Goal: Task Accomplishment & Management: Manage account settings

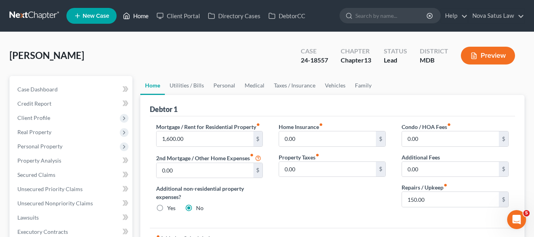
click at [141, 15] on link "Home" at bounding box center [136, 16] width 34 height 14
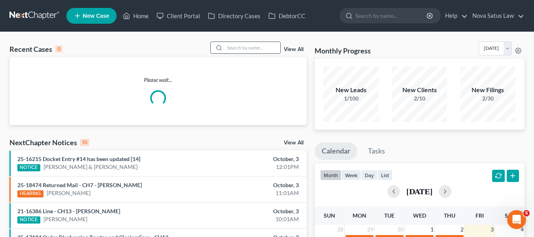
click at [232, 47] on input "search" at bounding box center [252, 47] width 55 height 11
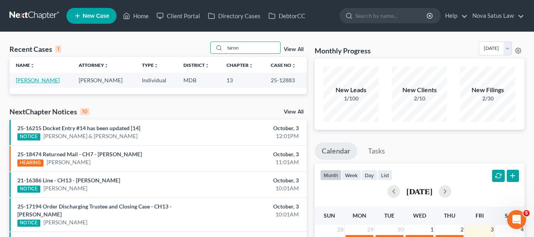
type input "taron"
click at [26, 79] on link "[PERSON_NAME]" at bounding box center [38, 80] width 44 height 7
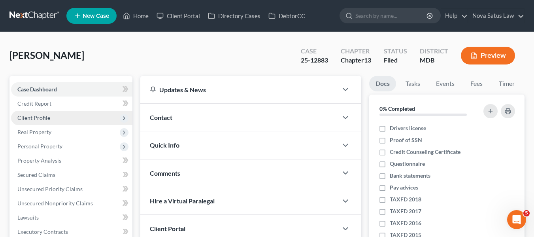
click at [35, 120] on span "Client Profile" at bounding box center [33, 117] width 33 height 7
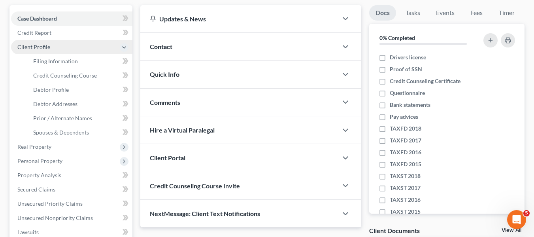
scroll to position [71, 0]
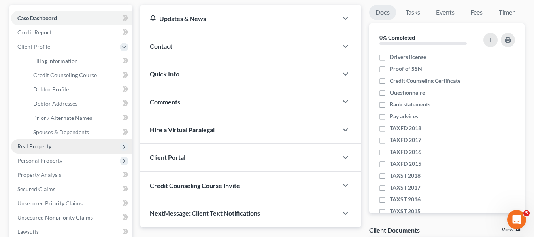
click at [32, 152] on span "Real Property" at bounding box center [71, 146] width 121 height 14
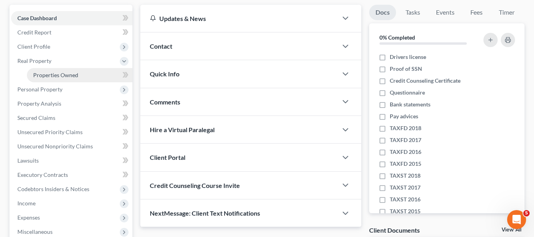
click at [60, 75] on span "Properties Owned" at bounding box center [55, 74] width 45 height 7
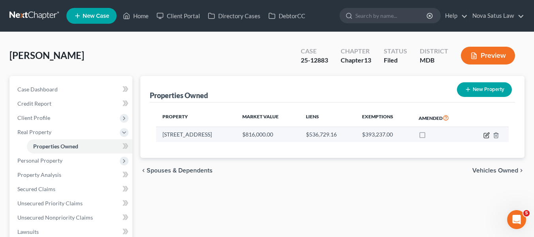
click at [485, 135] on icon "button" at bounding box center [486, 135] width 6 height 6
select select "21"
select select "3"
select select "5"
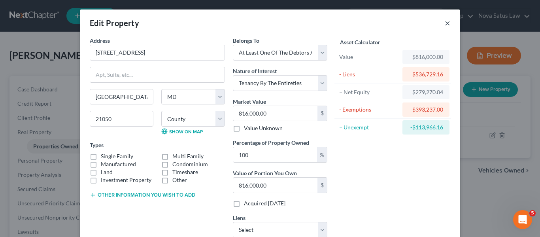
click at [444, 23] on button "×" at bounding box center [447, 22] width 6 height 9
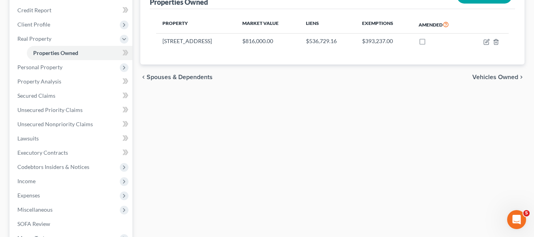
scroll to position [94, 0]
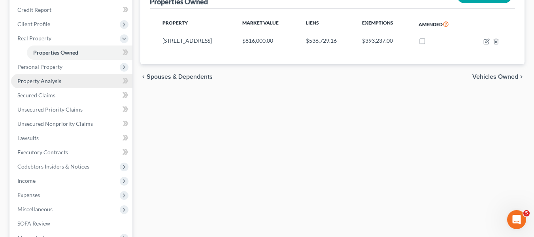
click at [51, 83] on span "Property Analysis" at bounding box center [39, 80] width 44 height 7
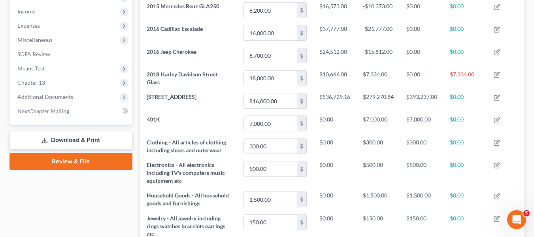
scroll to position [248, 0]
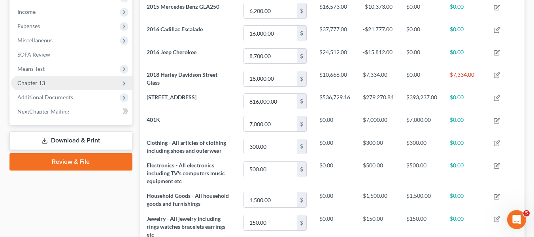
click at [40, 85] on span "Chapter 13" at bounding box center [31, 82] width 28 height 7
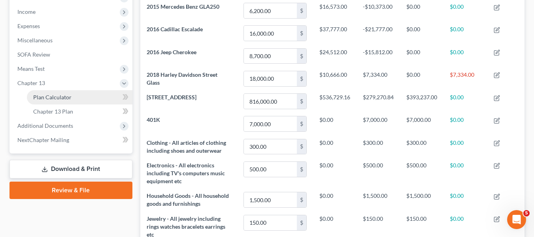
click at [45, 94] on span "Plan Calculator" at bounding box center [52, 97] width 38 height 7
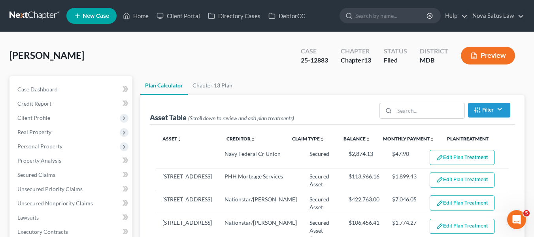
select select "59"
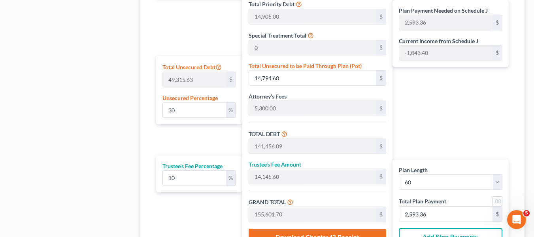
scroll to position [452, 0]
click at [193, 112] on input "30" at bounding box center [194, 109] width 63 height 15
type input "1"
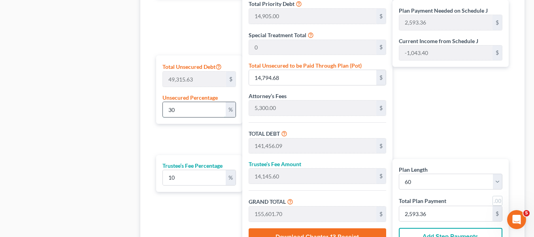
type input "493.15"
type input "127,154.56"
type input "12,715.45"
type input "139,870.02"
type input "2,331.16"
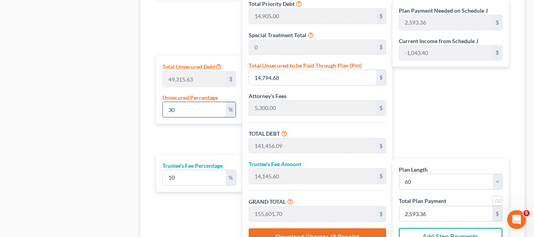
type input "2,331.16"
type input "10"
type input "4,931.56"
type input "131,592.97"
type input "13,159.29"
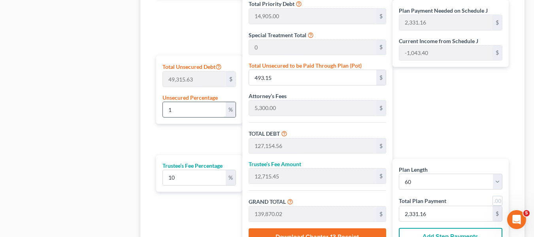
type input "144,752.27"
type input "2,412.53"
type input "100"
type input "49,315.63"
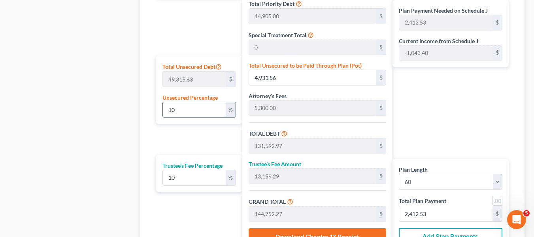
type input "175,977.04"
type input "17,597.70"
type input "193,574.74"
type input "3,226.24"
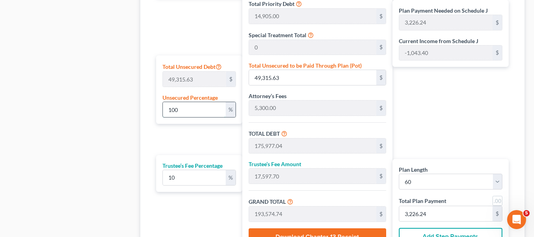
type input "10"
type input "4,931.56"
type input "131,592.97"
type input "13,159.29"
type input "144,752.27"
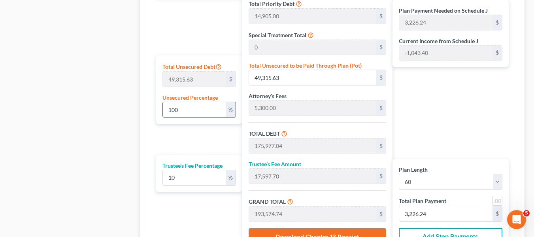
type input "2,412.53"
type input "1"
type input "493.15"
type input "127,154.56"
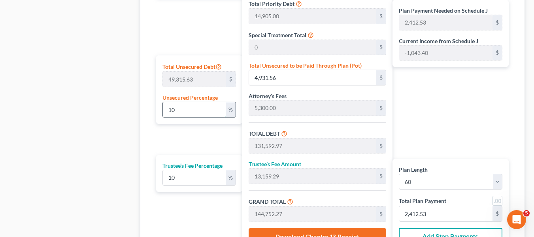
type input "12,715.45"
type input "139,870.02"
type input "2,331.16"
type input "126,661.41"
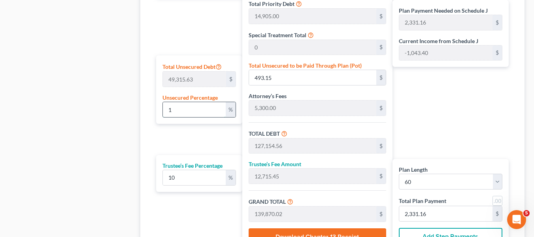
type input "12,666.14"
type input "139,327.55"
type input "2,322.12"
type input "3"
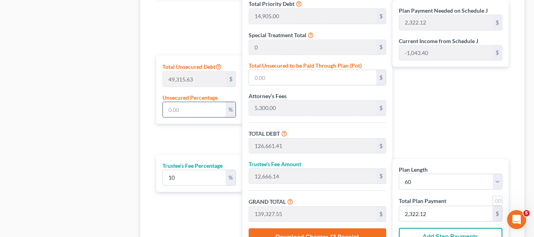
type input "1,479.46"
type input "128,140.87"
type input "12,814.08"
type input "140,954.96"
type input "2,349.24"
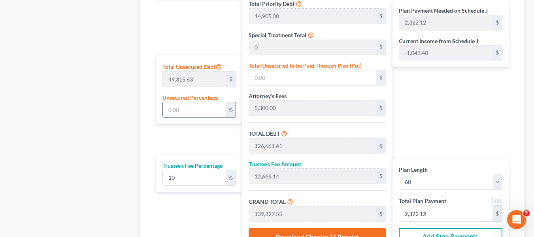
type input "2,349.24"
type input "30"
type input "14,794.68"
type input "141,456.09"
type input "14,145.60"
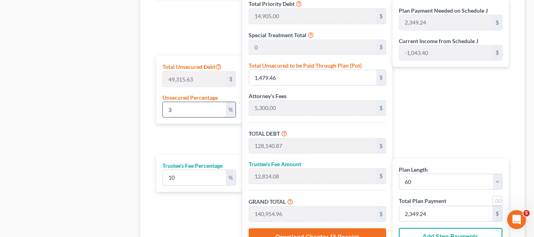
type input "155,601.70"
type input "2,593.36"
type input "3"
type input "1,479.46"
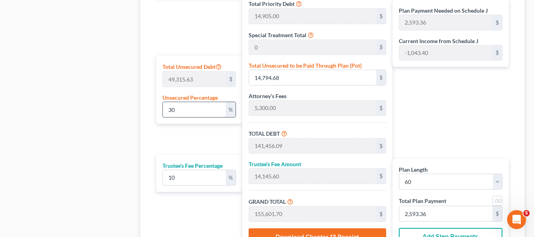
type input "128,140.87"
type input "12,814.08"
type input "140,954.96"
type input "2,349.24"
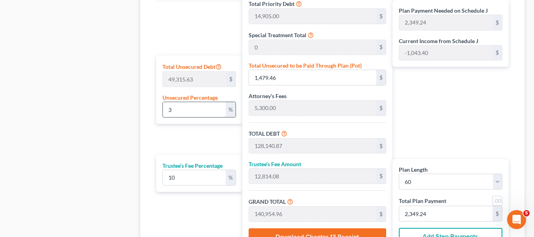
type input "126,661.41"
type input "12,666.14"
type input "139,327.55"
type input "2,322.12"
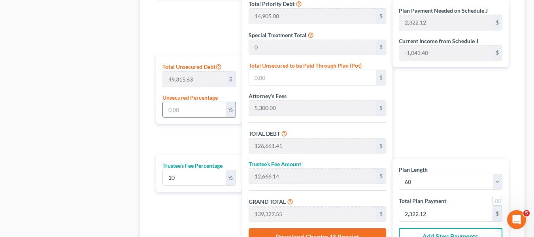
type input "1"
type input "493.15"
type input "127,154.56"
type input "12,715.45"
type input "139,870.02"
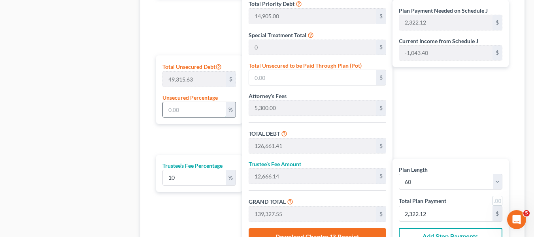
type input "2,331.16"
type input "10"
type input "4,931.56"
type input "131,592.97"
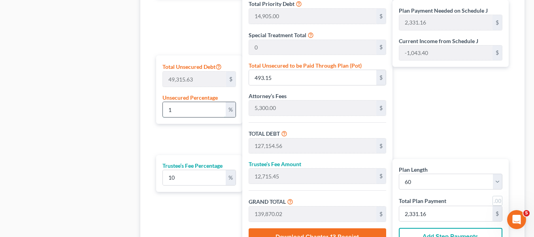
type input "13,159.29"
type input "144,752.27"
type input "2,412.53"
type input "100"
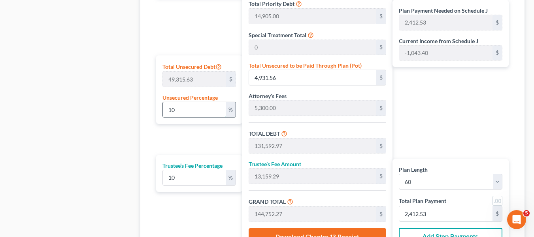
type input "49,315.63"
type input "175,977.04"
type input "17,597.70"
type input "193,574.74"
type input "3,226.24"
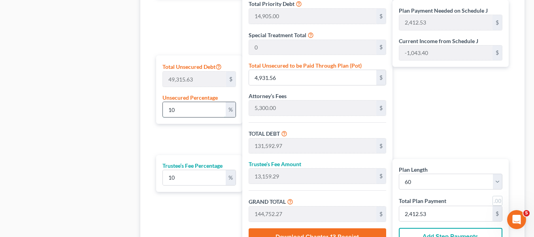
type input "3,226.24"
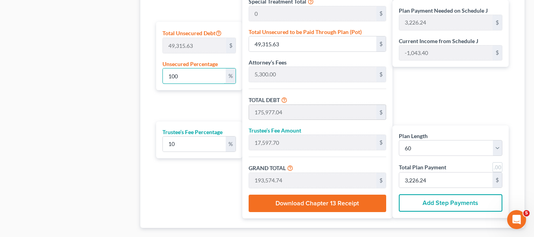
scroll to position [532, 0]
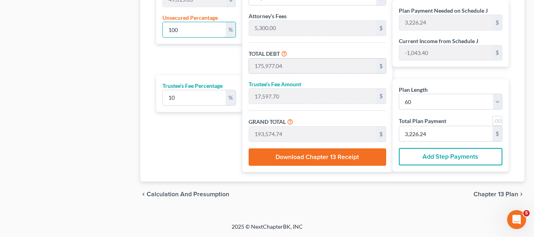
type input "100"
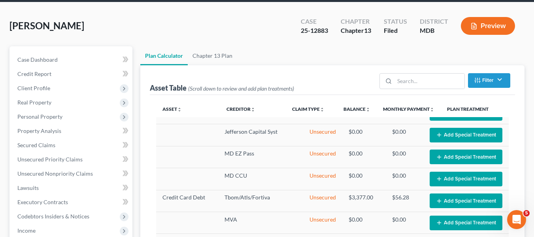
scroll to position [0, 0]
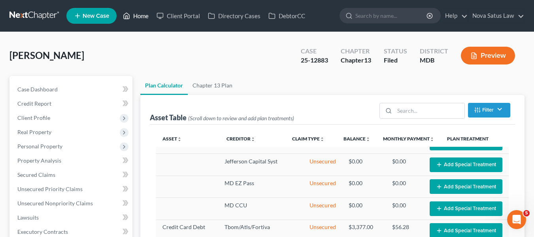
click at [135, 16] on link "Home" at bounding box center [136, 16] width 34 height 14
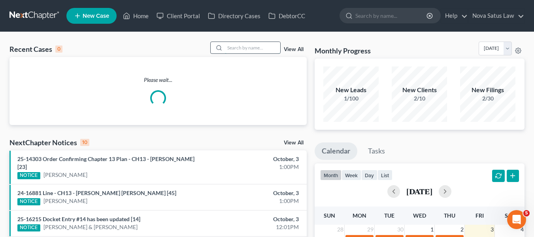
click at [255, 51] on input "search" at bounding box center [252, 47] width 55 height 11
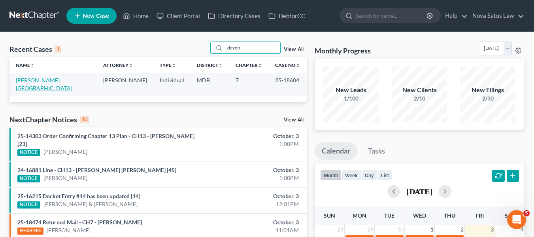
type input "devon"
click at [24, 79] on link "[PERSON_NAME][GEOGRAPHIC_DATA]" at bounding box center [44, 84] width 56 height 15
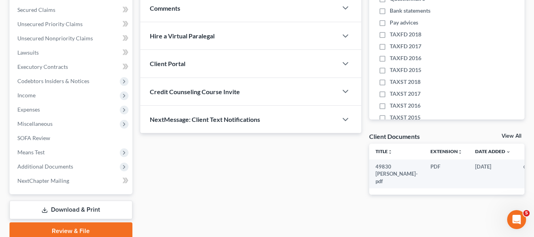
scroll to position [197, 0]
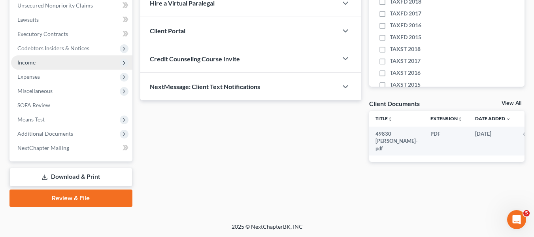
click at [23, 68] on span "Income" at bounding box center [71, 62] width 121 height 14
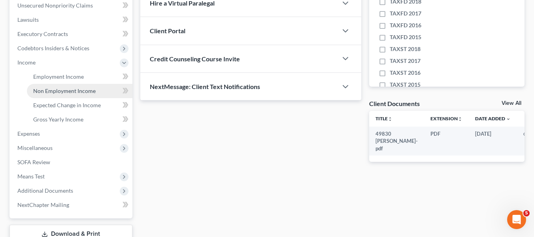
click at [46, 92] on span "Non Employment Income" at bounding box center [64, 90] width 62 height 7
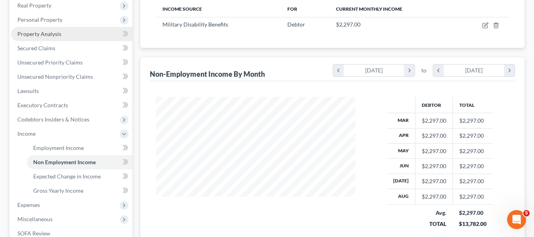
scroll to position [127, 0]
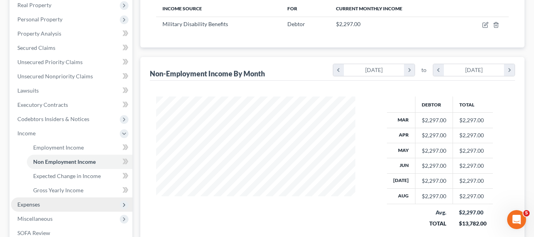
click at [45, 203] on span "Expenses" at bounding box center [71, 204] width 121 height 14
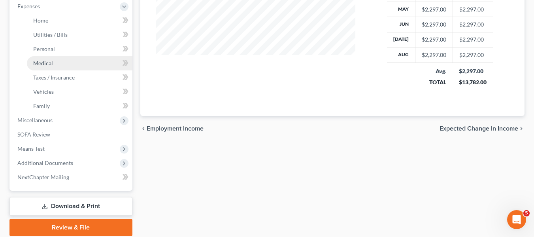
scroll to position [297, 0]
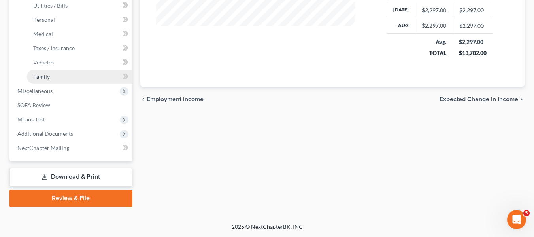
click at [47, 74] on span "Family" at bounding box center [41, 76] width 17 height 7
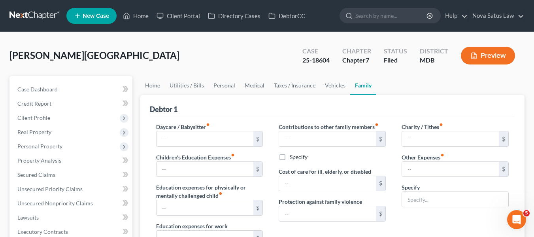
type input "0.00"
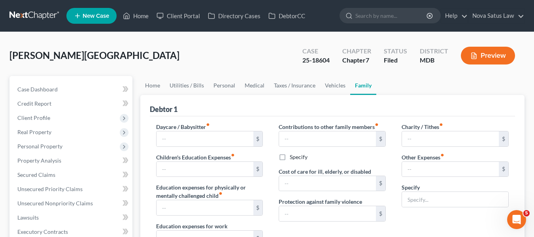
type input "0.00"
type input "20.00"
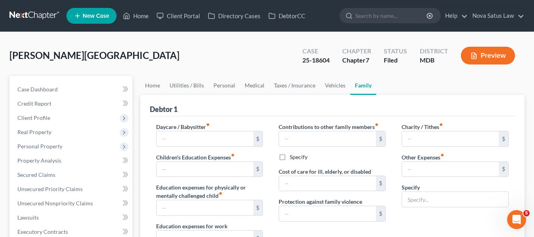
type input "Streaming"
radio input "true"
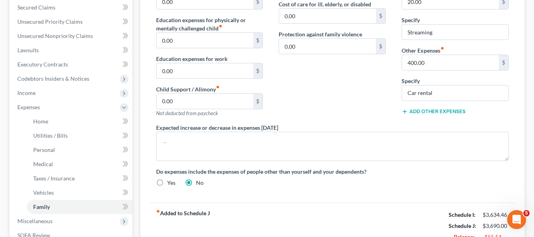
scroll to position [151, 0]
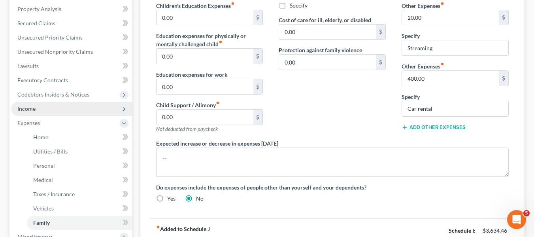
click at [38, 109] on span "Income" at bounding box center [71, 109] width 121 height 14
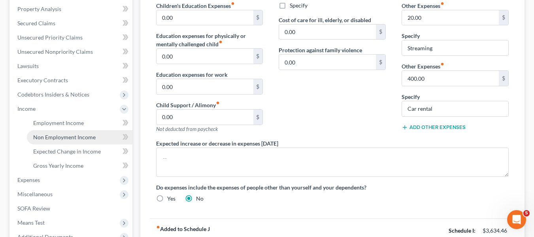
click at [46, 138] on span "Non Employment Income" at bounding box center [64, 137] width 62 height 7
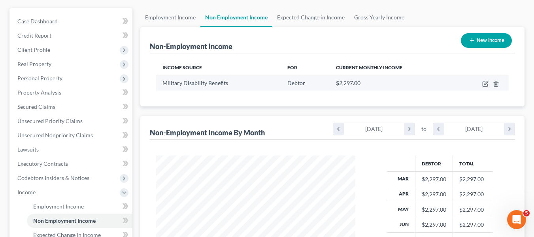
scroll to position [68, 0]
